Goal: Task Accomplishment & Management: Manage account settings

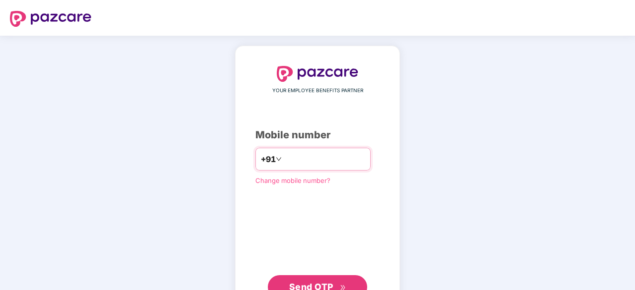
click at [286, 163] on input "number" at bounding box center [323, 159] width 81 height 16
type input "**********"
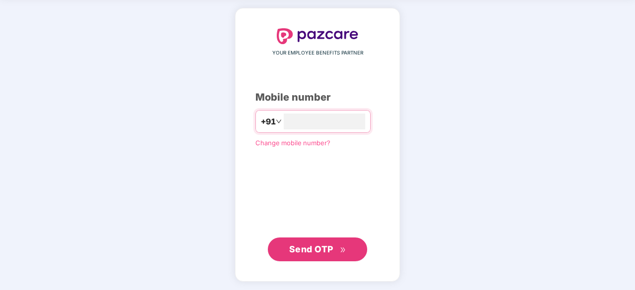
scroll to position [37, 0]
click at [315, 250] on span "Send OTP" at bounding box center [311, 250] width 44 height 10
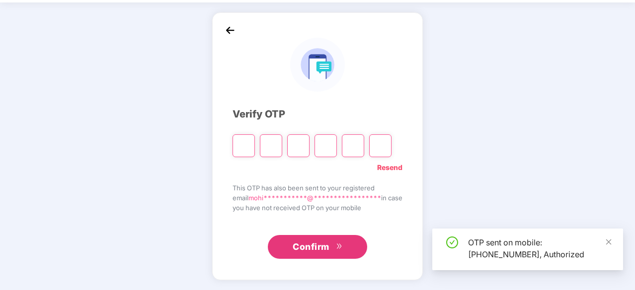
scroll to position [33, 0]
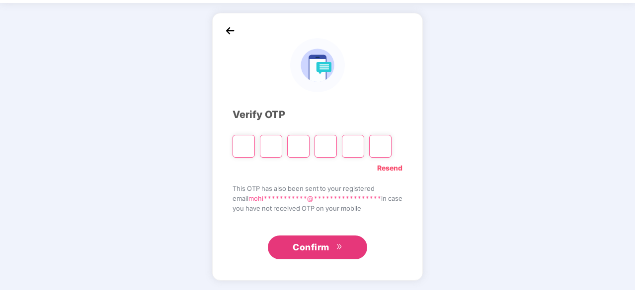
type input "*"
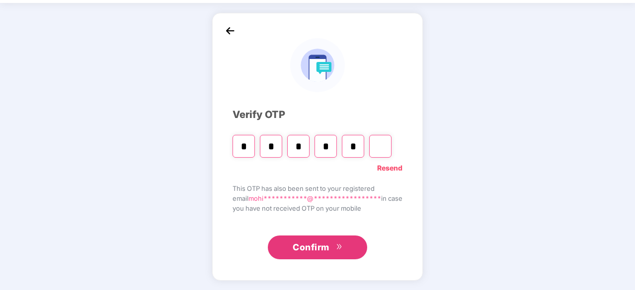
type input "*"
